Goal: Find contact information: Find contact information

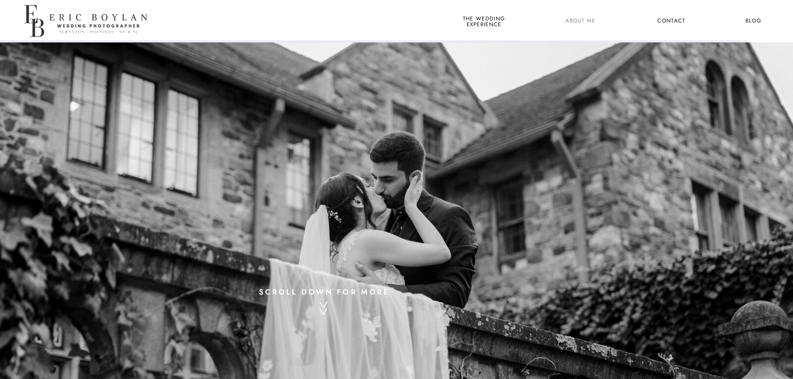
click at [587, 21] on nav "About Me" at bounding box center [580, 21] width 40 height 11
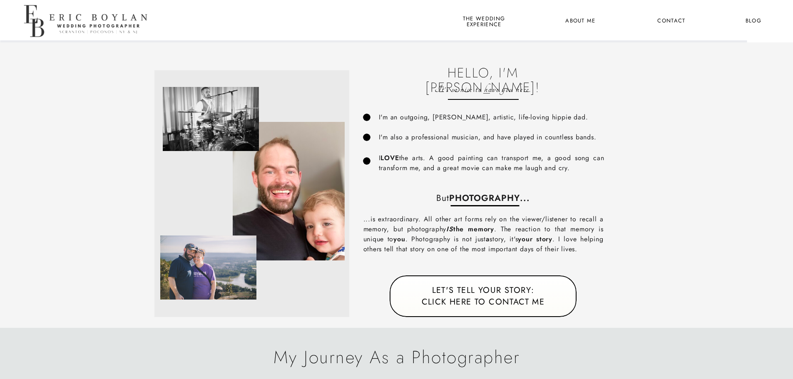
click at [674, 24] on nav "Contact" at bounding box center [671, 21] width 31 height 11
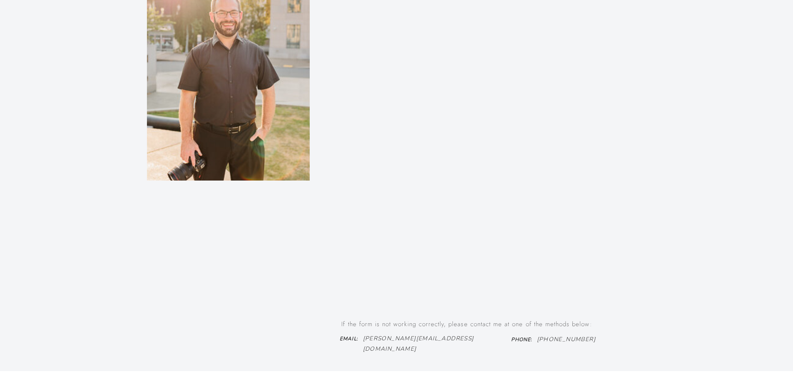
scroll to position [580, 0]
